Goal: Information Seeking & Learning: Learn about a topic

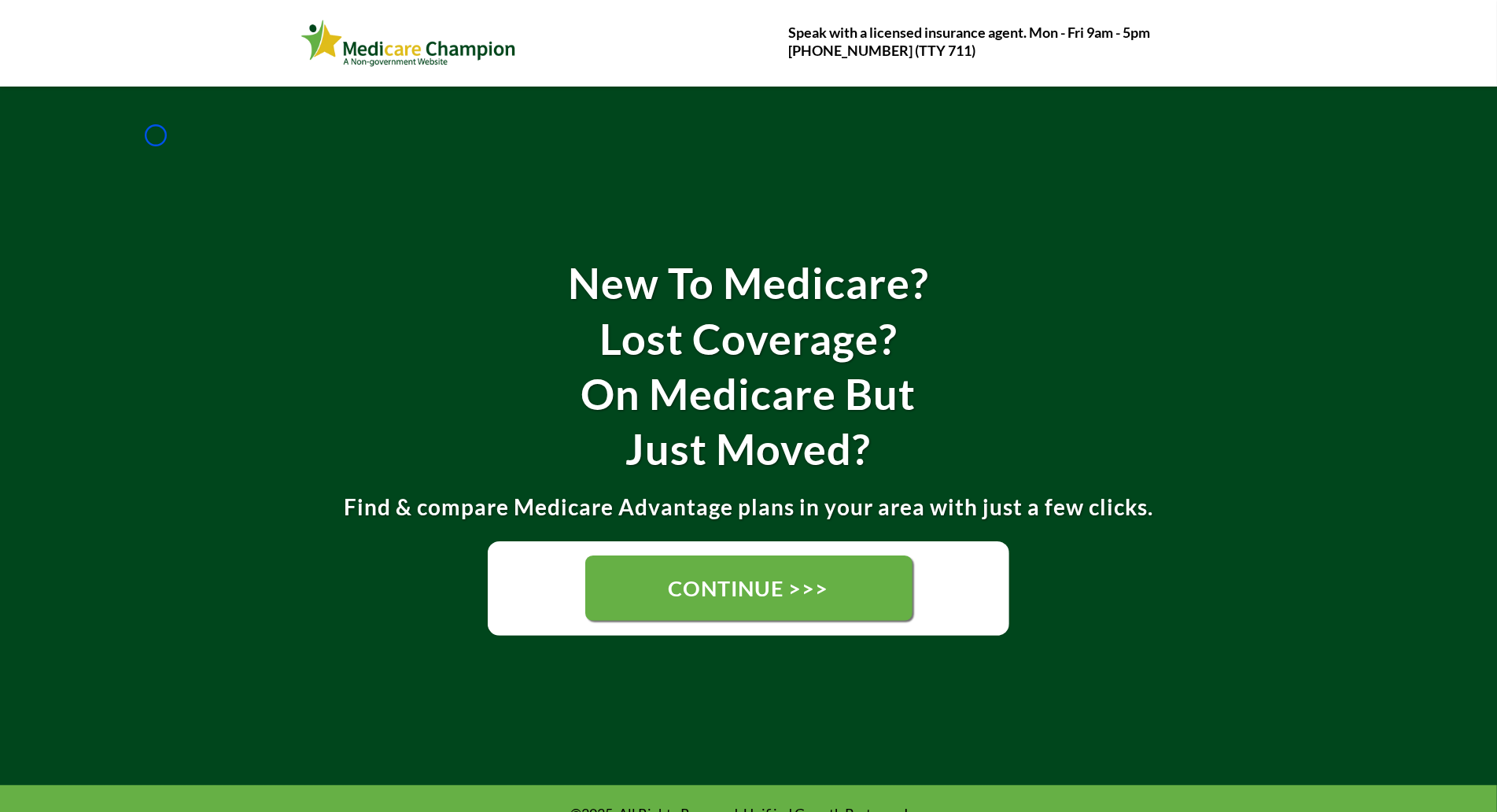
click at [156, 135] on div "New To Medicare? Lost Coverage? On Medicare But Just Moved? Find & compare Medi…" at bounding box center [748, 435] width 1497 height 699
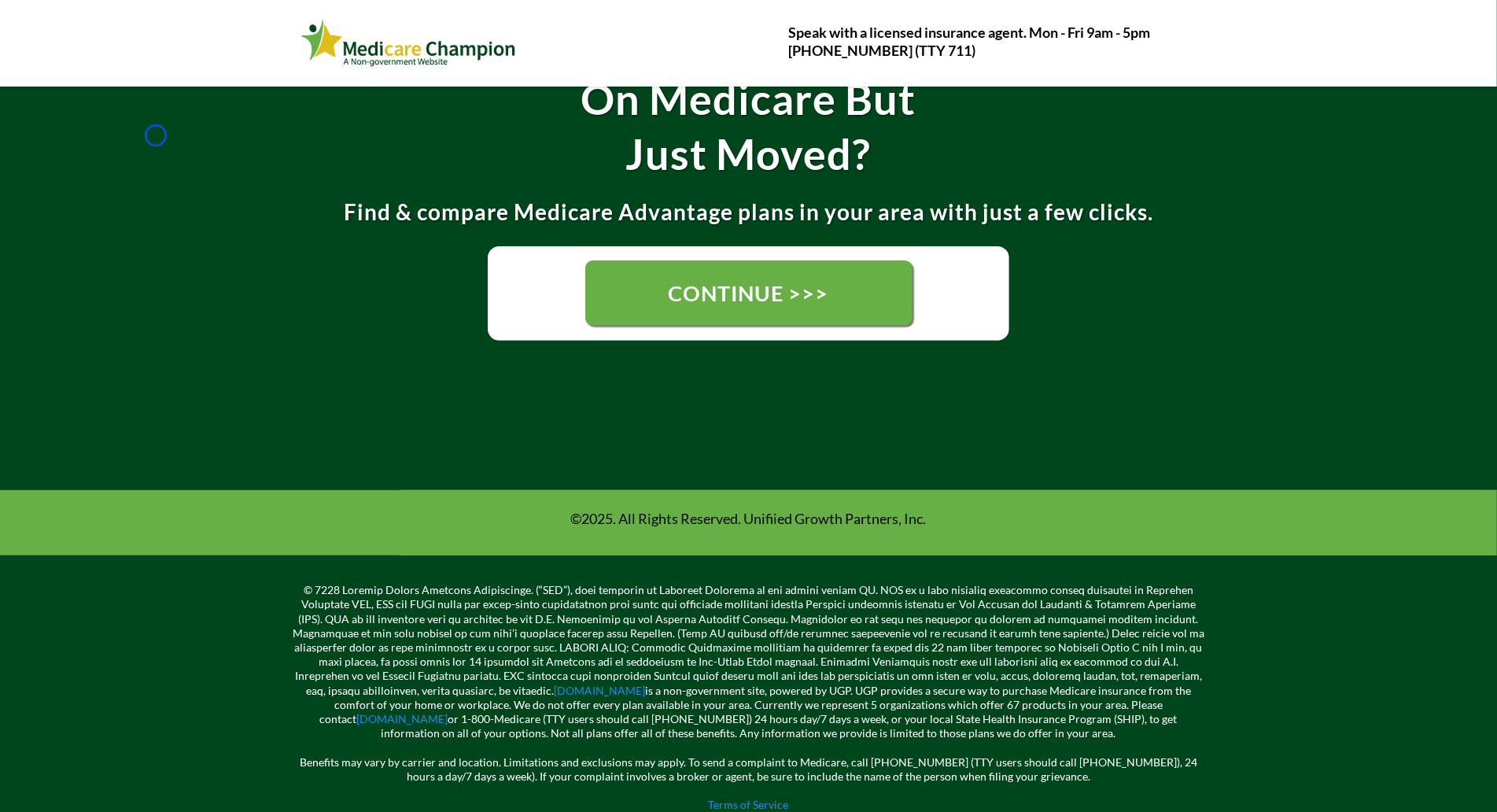
scroll to position [347, 0]
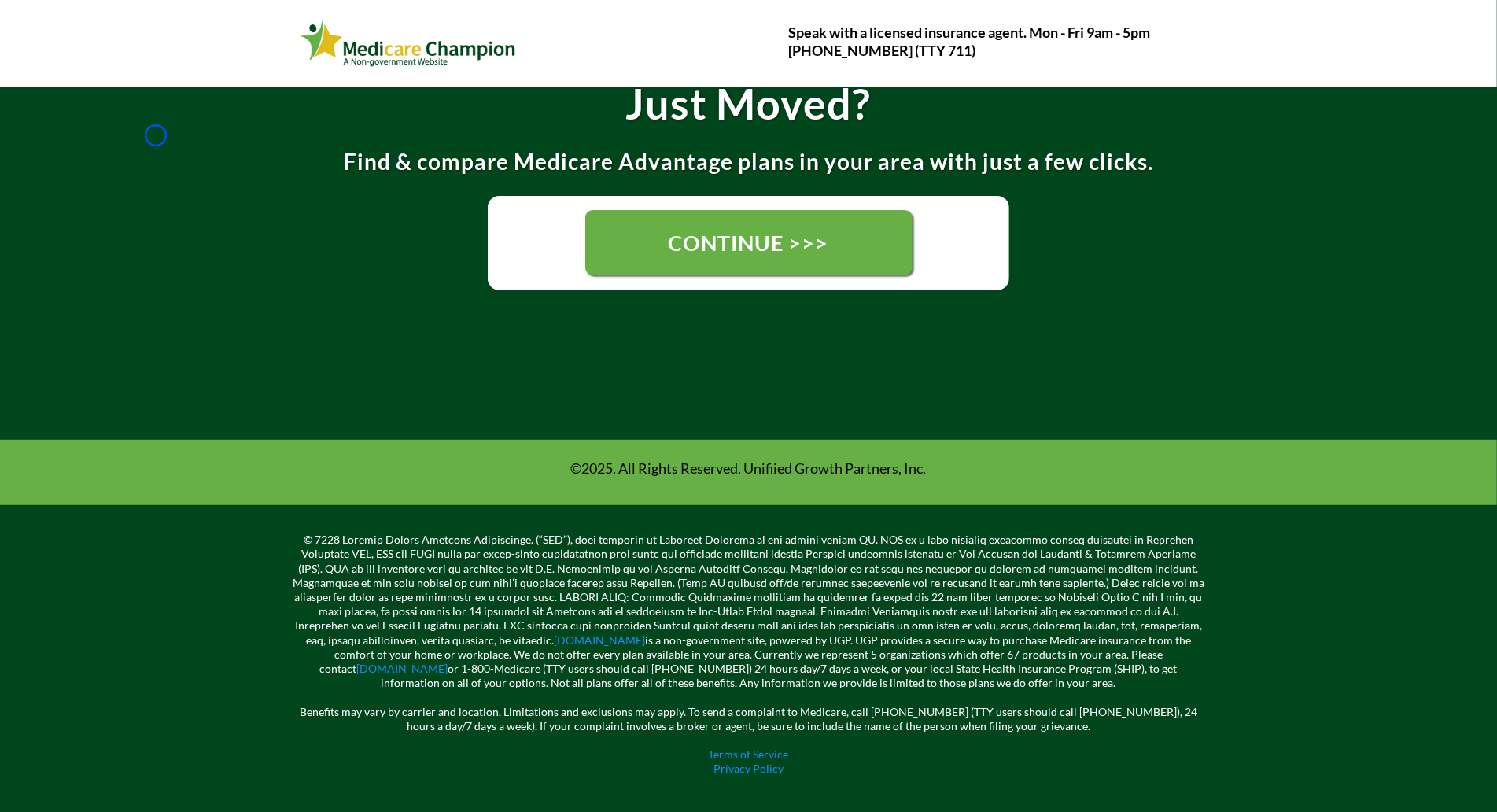
click at [156, 135] on div "New To Medicare? Lost Coverage? On Medicare But Just Moved? Find & compare Medi…" at bounding box center [748, 90] width 1497 height 699
click at [93, 142] on div "New To Medicare? Lost Coverage? On Medicare But Just Moved? Find & compare Medi…" at bounding box center [748, 90] width 1497 height 699
click at [101, 148] on div "New To Medicare? Lost Coverage? On Medicare But Just Moved? Find & compare Medi…" at bounding box center [748, 90] width 1497 height 699
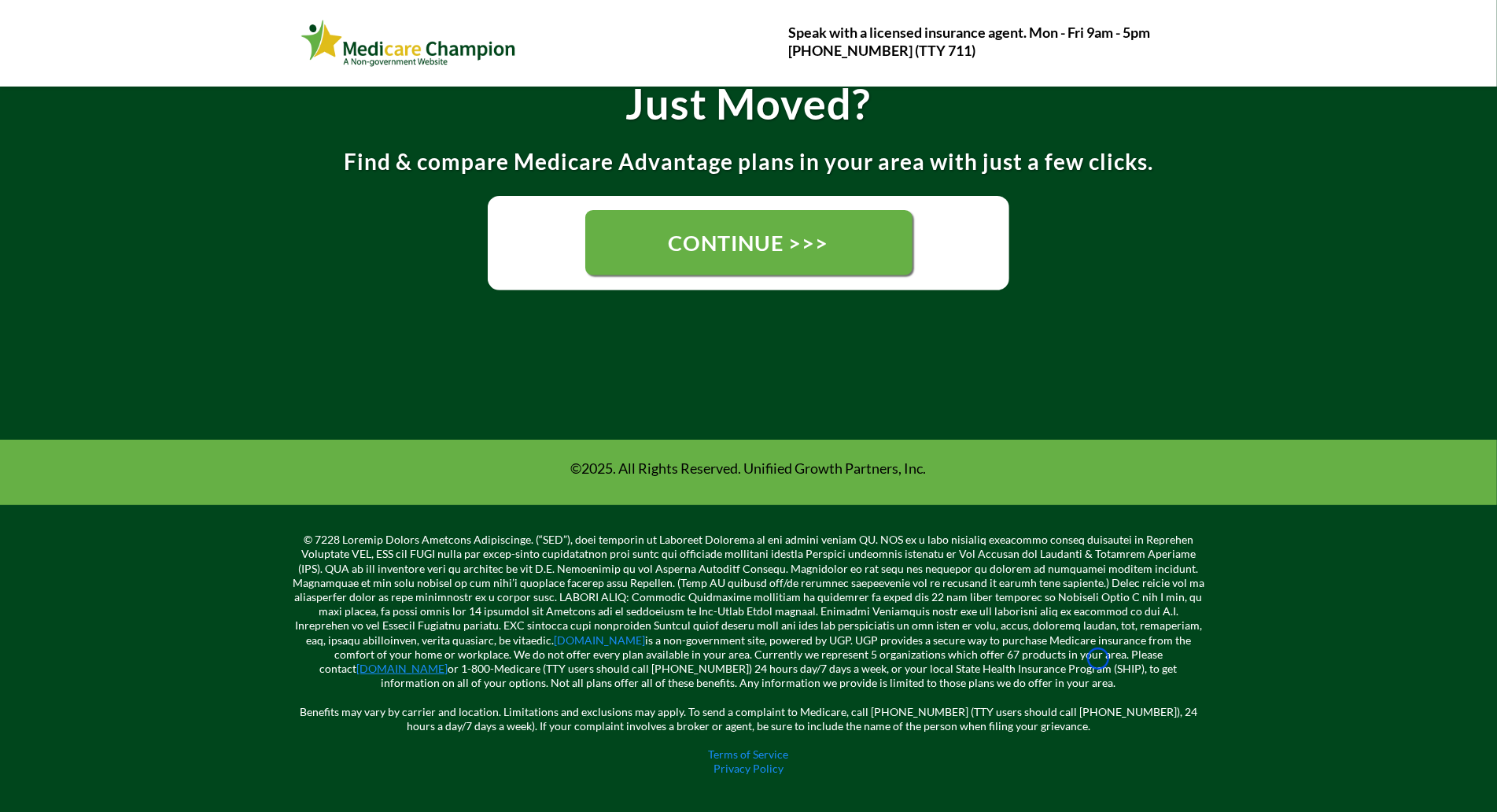
click at [449, 662] on link "[DOMAIN_NAME]" at bounding box center [403, 668] width 91 height 14
click at [554, 634] on link "[DOMAIN_NAME]" at bounding box center [599, 640] width 91 height 14
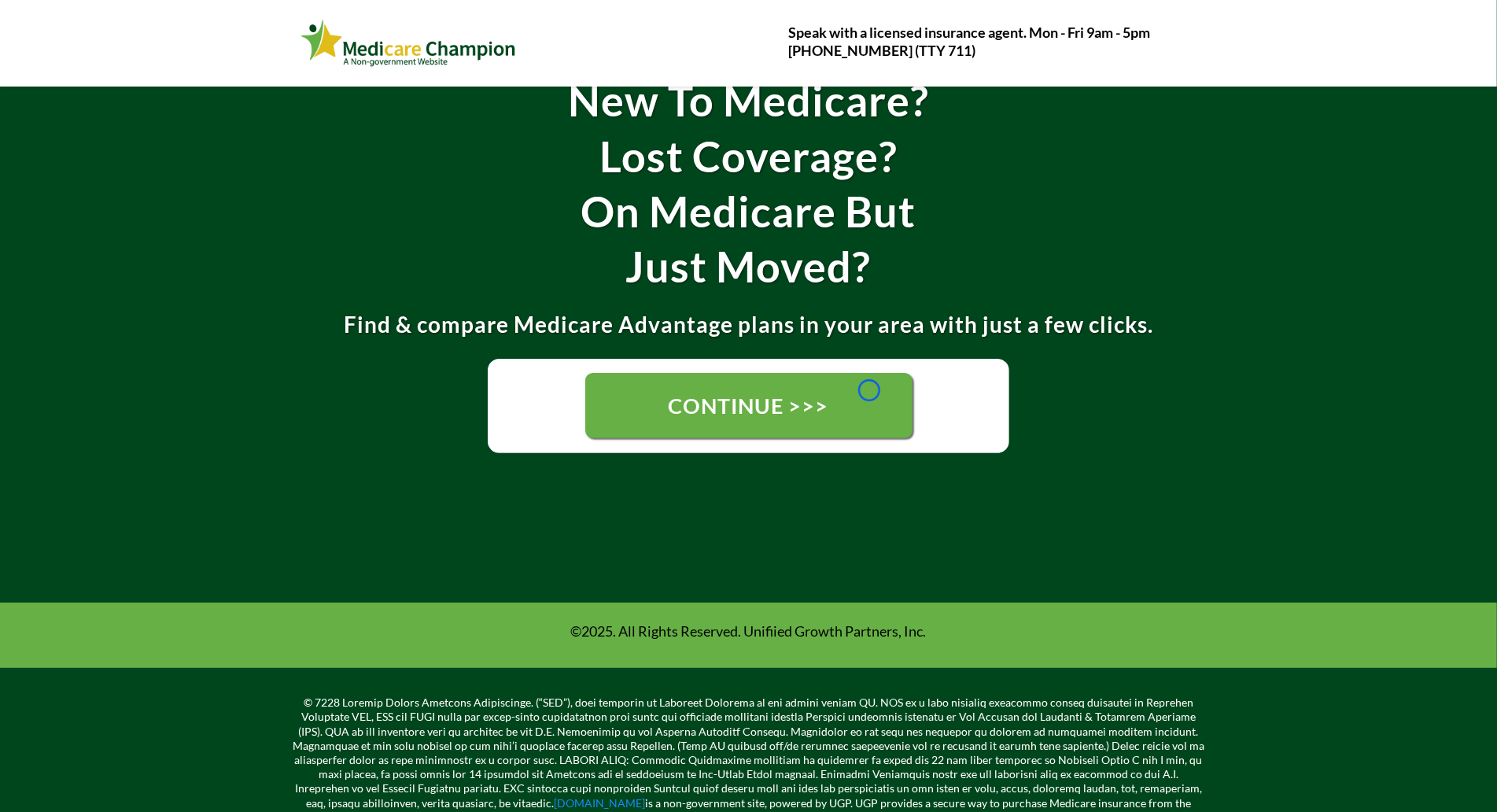
click at [869, 390] on link "CONTINUE >>>" at bounding box center [748, 405] width 327 height 65
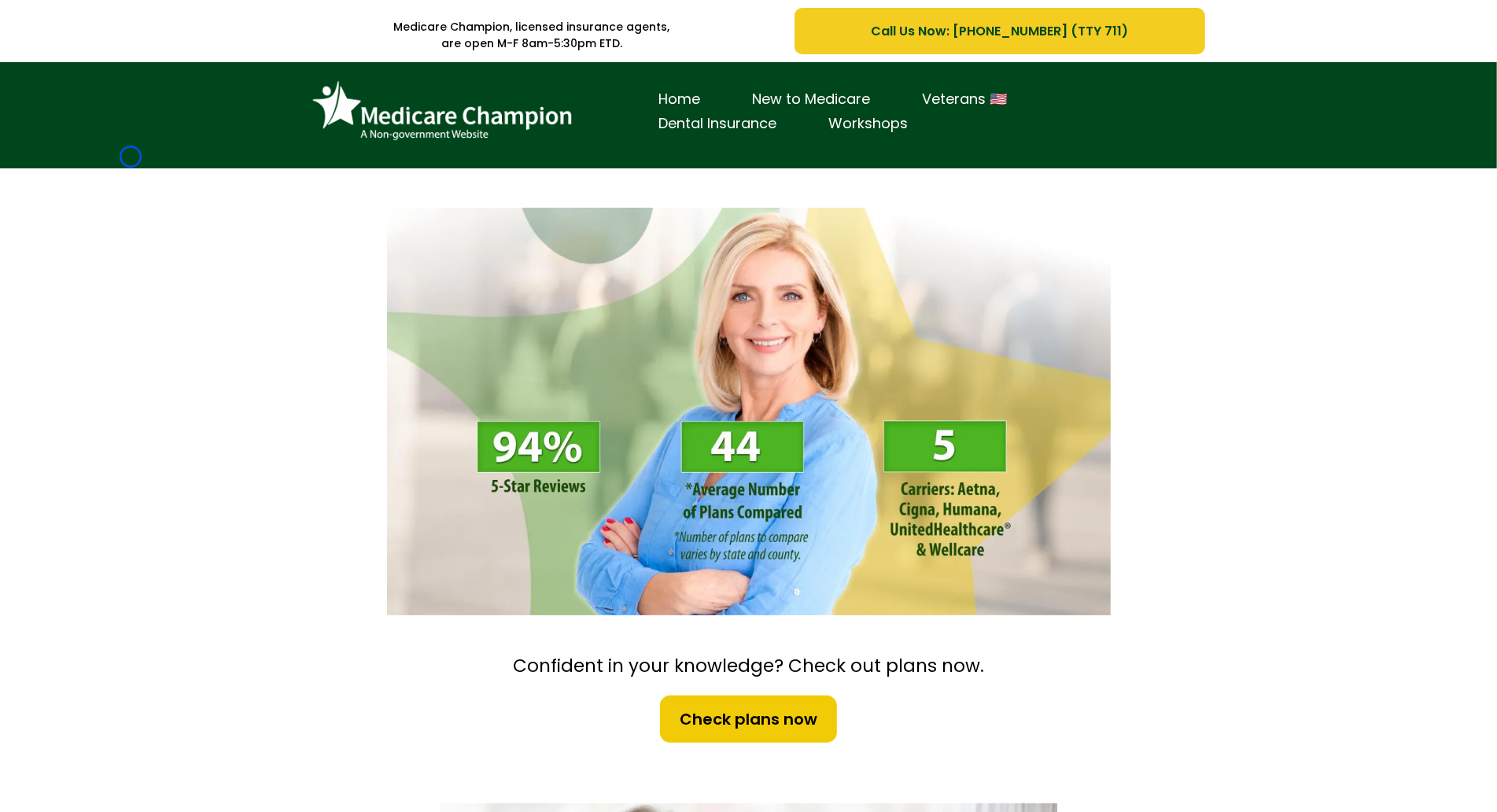
click at [131, 156] on div "Home New to Medicare Veterans 🇺🇸 Dental Insurance Workshops" at bounding box center [748, 116] width 1497 height 106
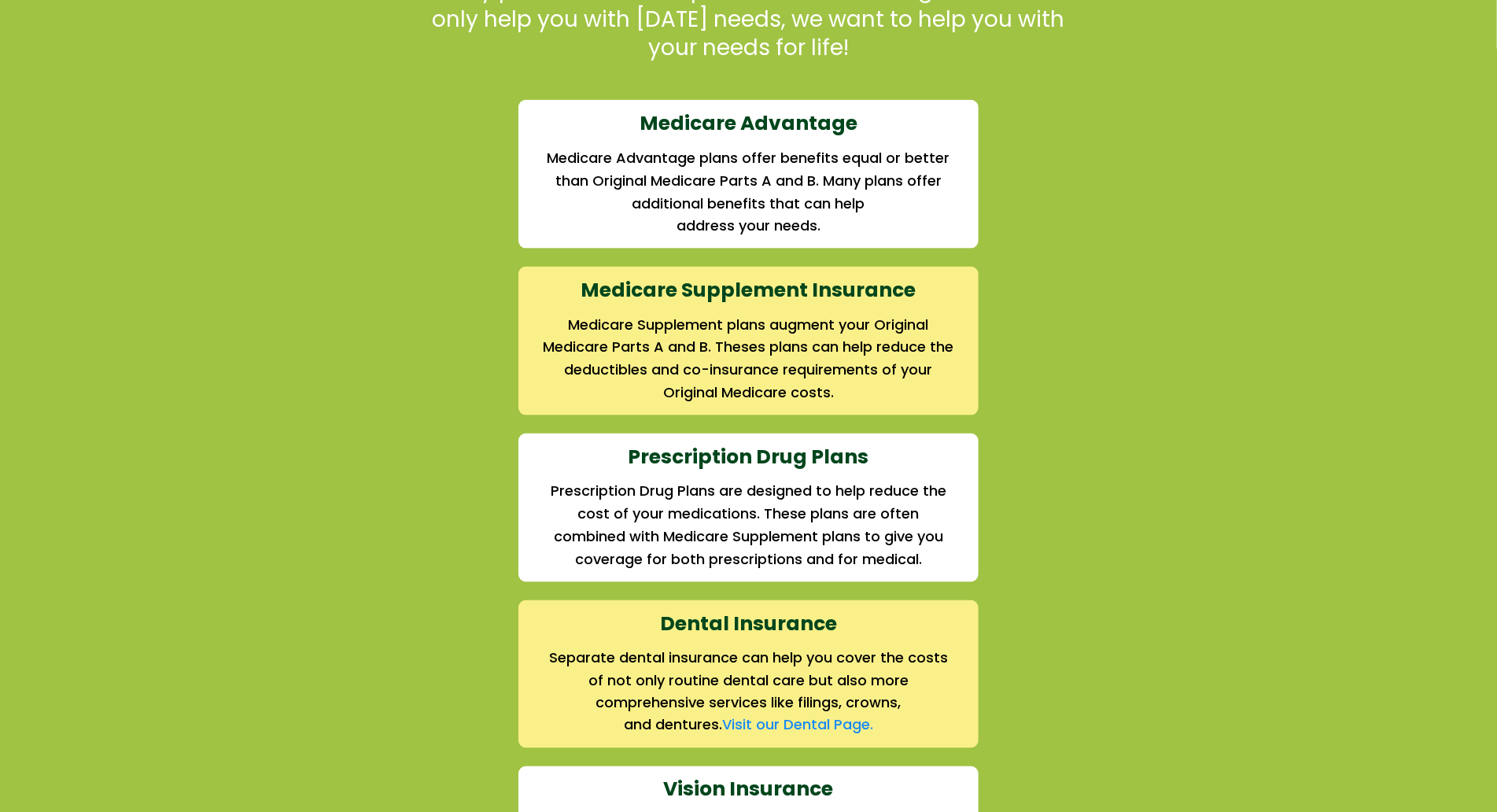
scroll to position [1654, 0]
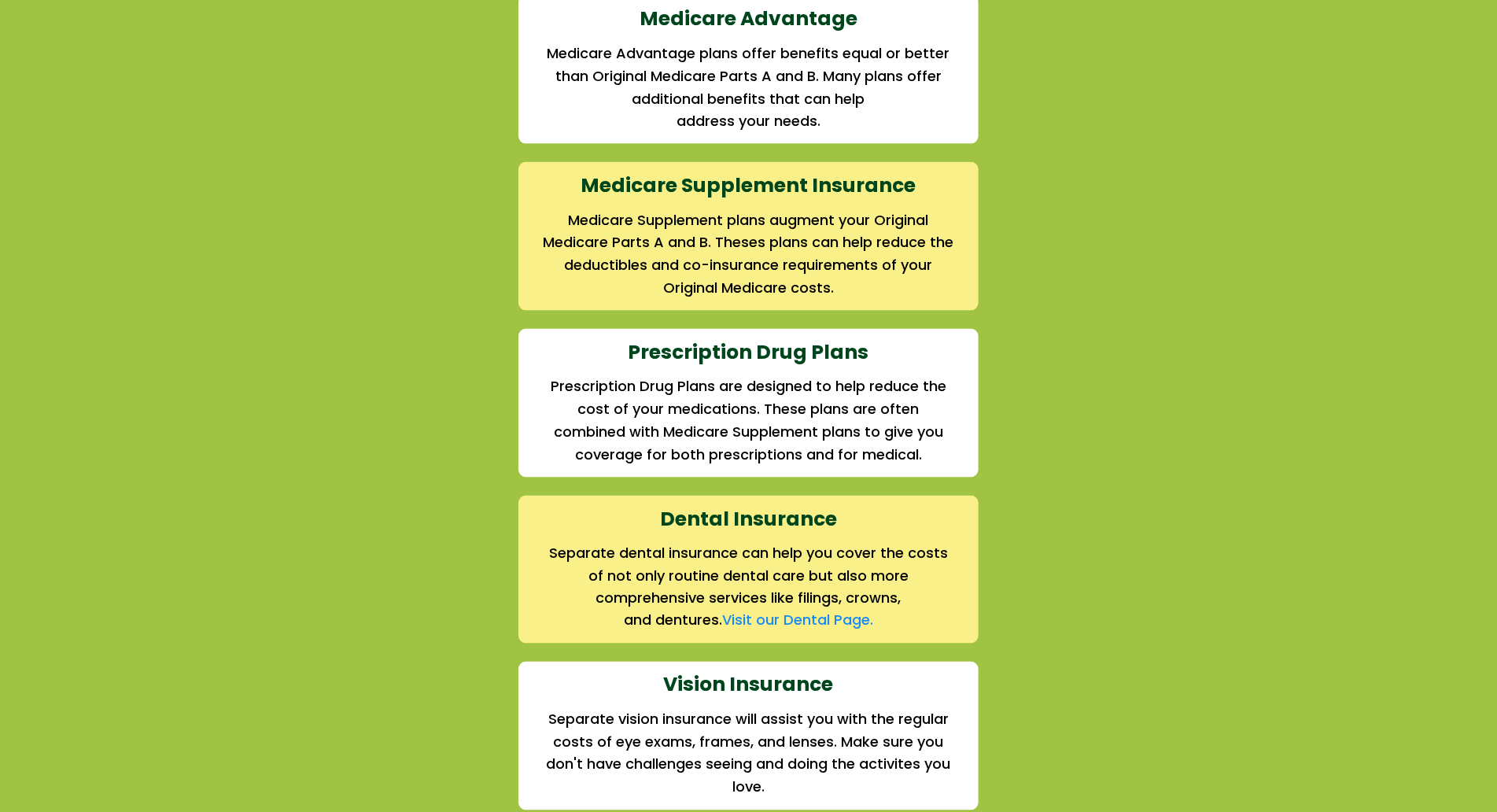
click at [131, 156] on div "We offer the full suite of options for Medicare recipients Every person has a u…" at bounding box center [748, 397] width 1497 height 1221
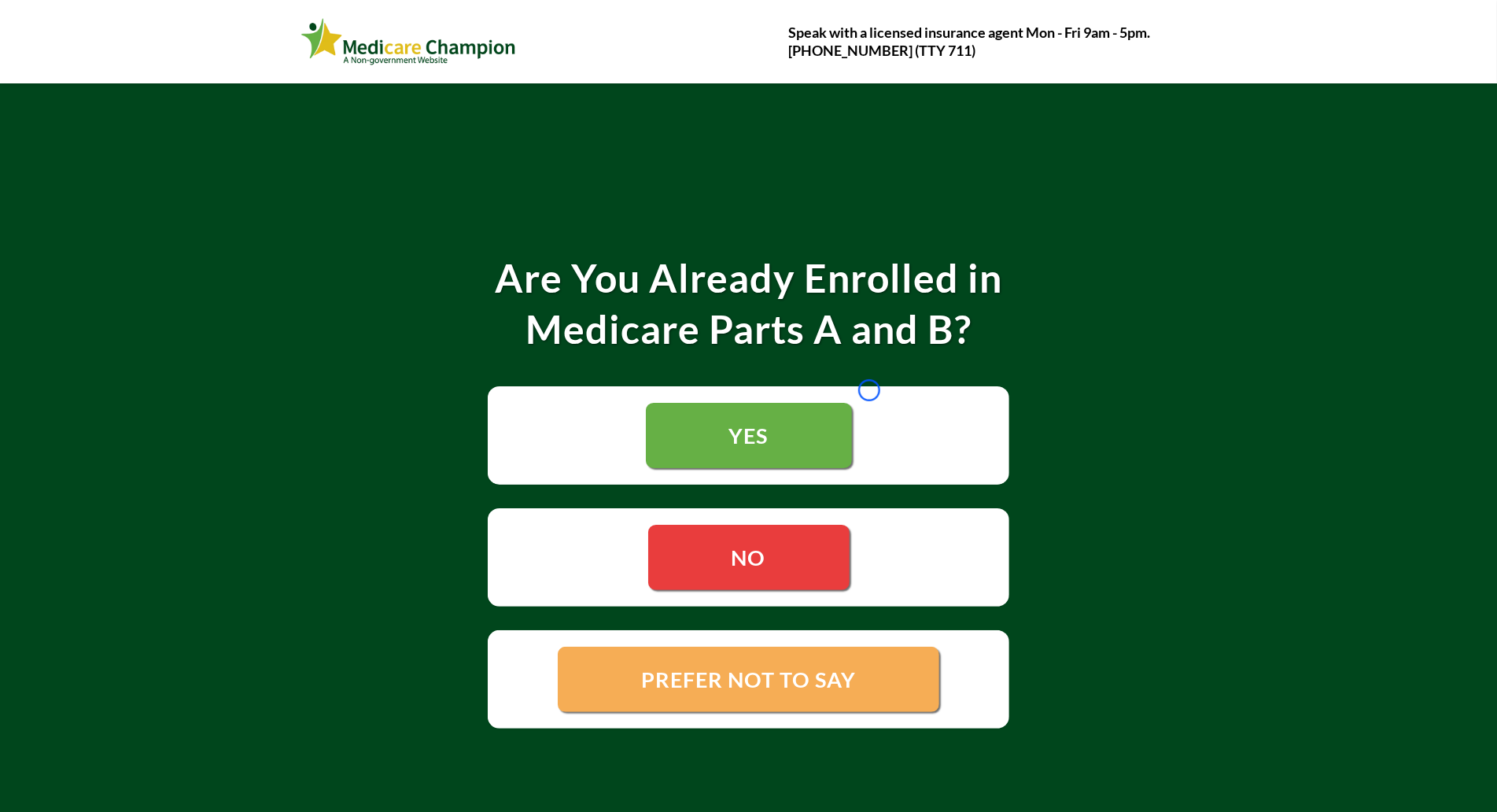
click at [869, 390] on div "YES" at bounding box center [748, 435] width 521 height 98
click at [101, 95] on div "Are You Already Enrolled in Medicare Parts A and B? YES NO PREFER NOT TO SAY" at bounding box center [748, 487] width 1497 height 807
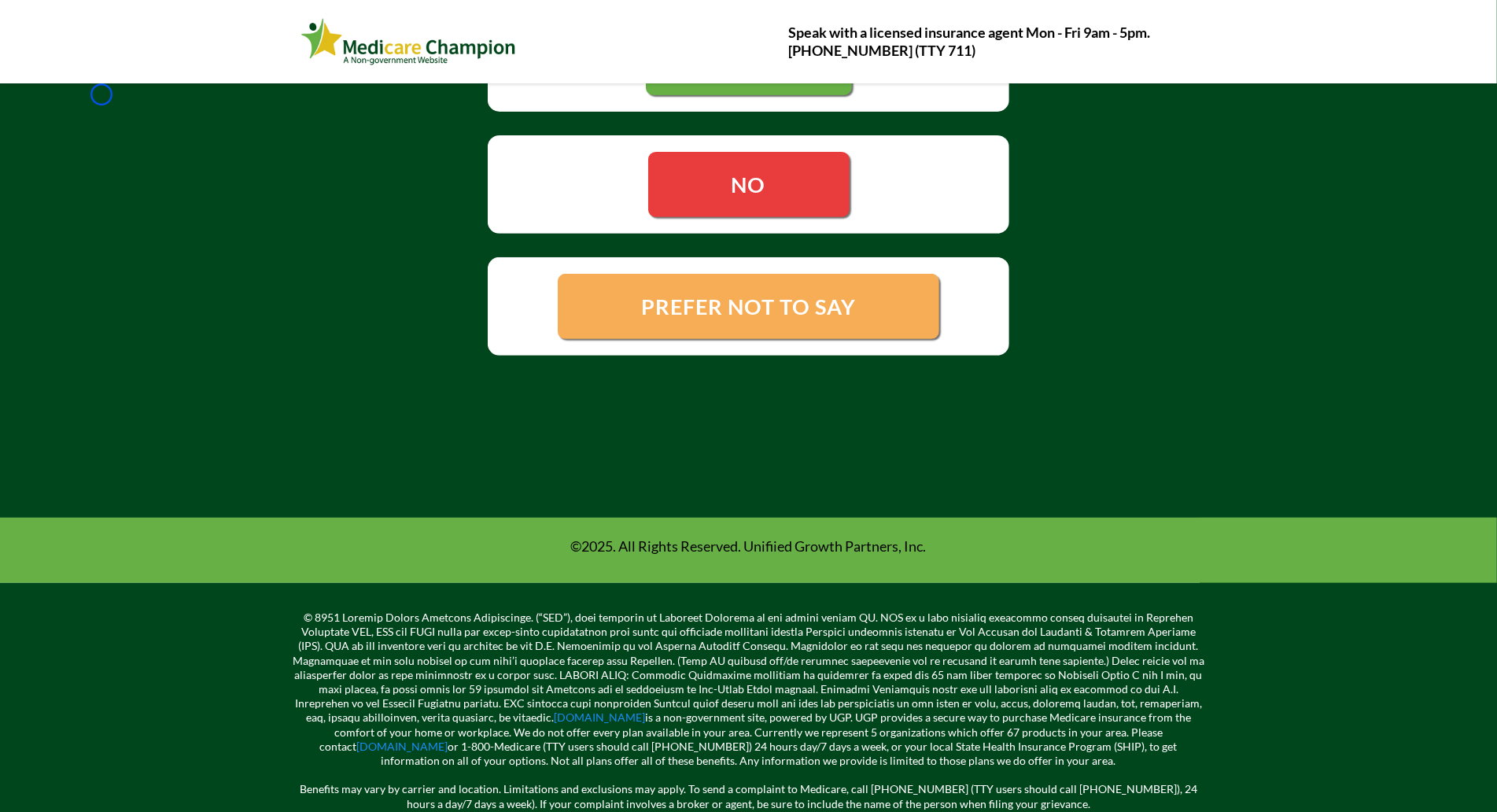
scroll to position [449, 0]
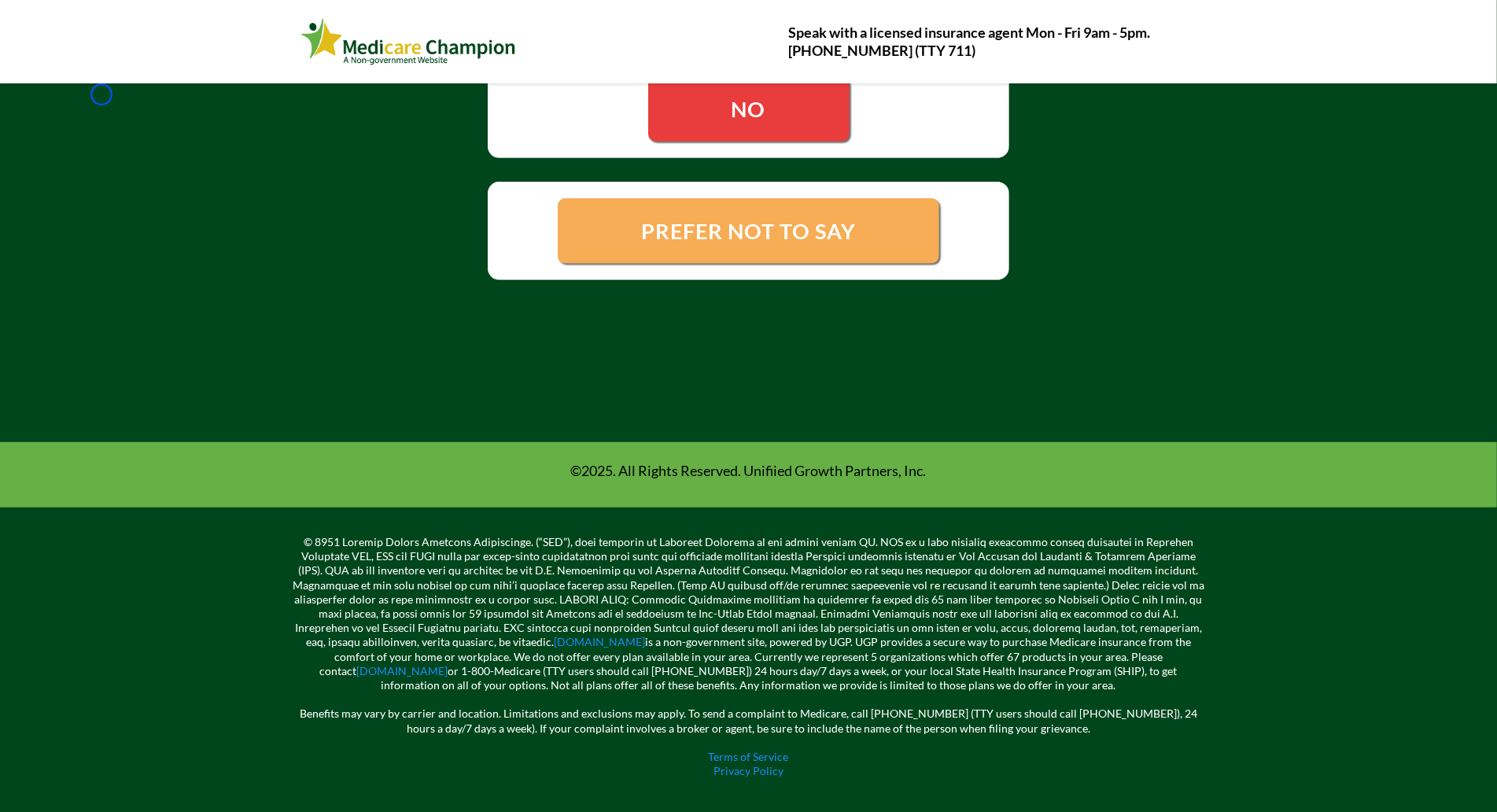
click at [101, 95] on div "Are You Already Enrolled in Medicare Parts A and B? YES NO PREFER NOT TO SAY" at bounding box center [748, 38] width 1497 height 807
